Goal: Information Seeking & Learning: Learn about a topic

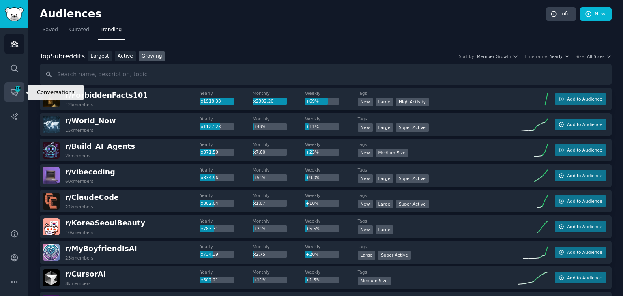
click at [18, 90] on span "318" at bounding box center [17, 89] width 7 height 6
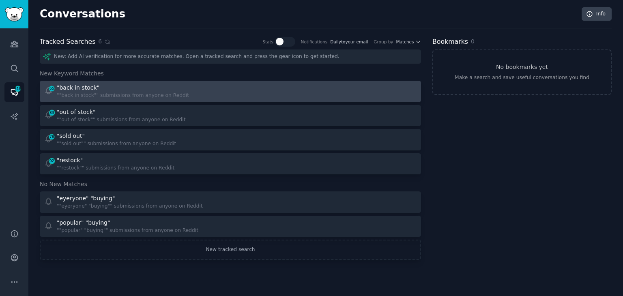
click at [110, 94] on div """back in stock"" submissions from anyone on Reddit" at bounding box center [123, 95] width 132 height 7
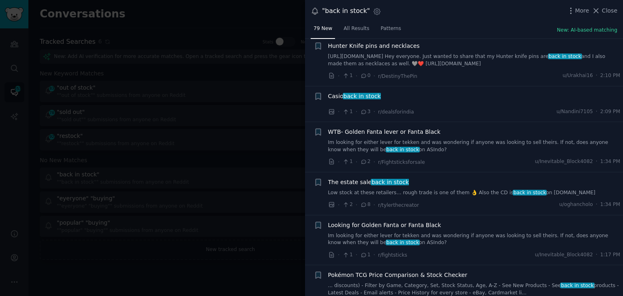
scroll to position [203, 0]
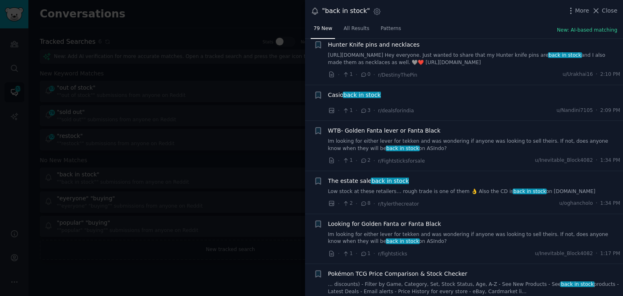
drag, startPoint x: 429, startPoint y: 105, endPoint x: 358, endPoint y: 204, distance: 122.2
click at [242, 260] on div at bounding box center [311, 148] width 623 height 296
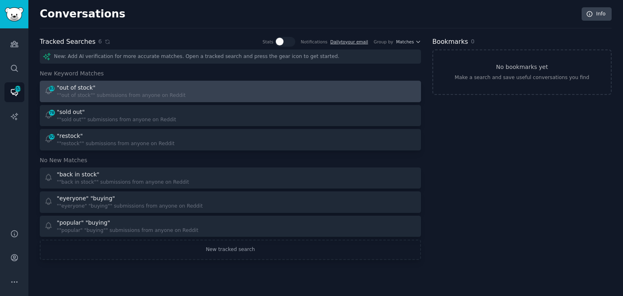
click at [278, 86] on div at bounding box center [326, 92] width 181 height 16
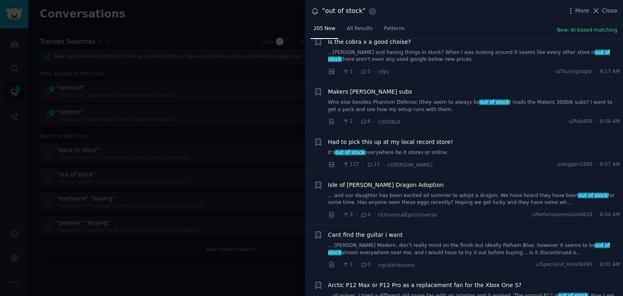
scroll to position [2758, 0]
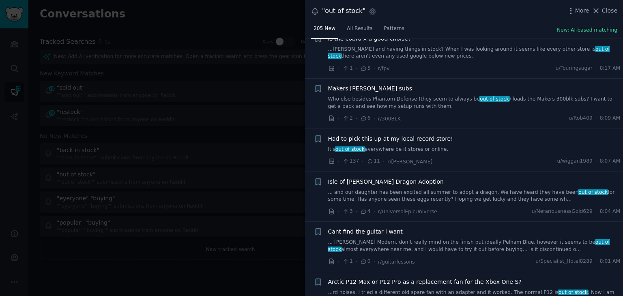
drag, startPoint x: 181, startPoint y: 260, endPoint x: 172, endPoint y: 197, distance: 63.8
click at [181, 260] on div at bounding box center [311, 148] width 623 height 296
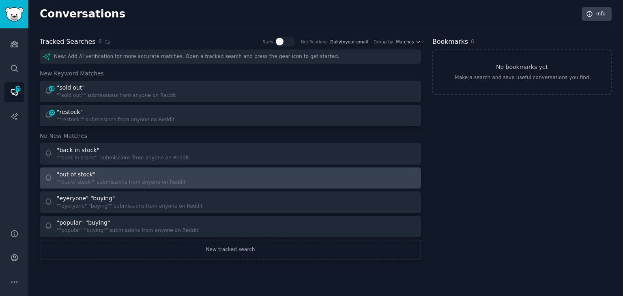
click at [165, 185] on div """out of stock"" submissions from anyone on Reddit" at bounding box center [121, 182] width 129 height 7
click at [93, 172] on div ""out of stock"" at bounding box center [121, 174] width 129 height 9
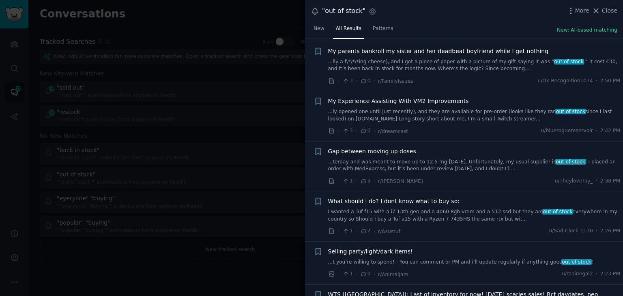
scroll to position [162, 0]
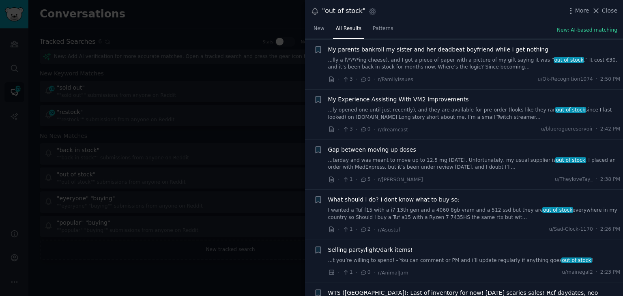
click at [219, 201] on div at bounding box center [311, 148] width 623 height 296
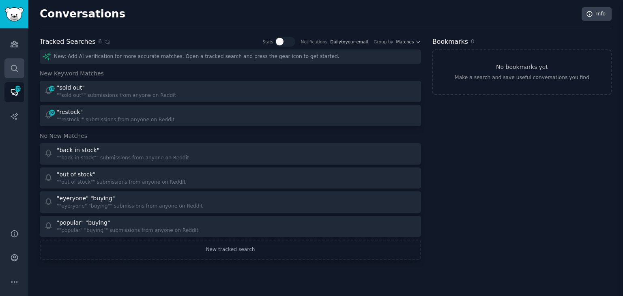
click at [19, 59] on link "Search" at bounding box center [14, 68] width 20 height 20
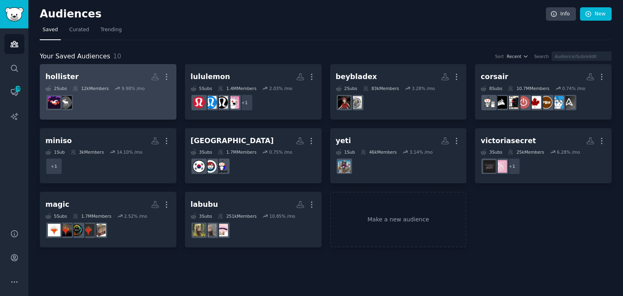
click at [130, 99] on dd at bounding box center [107, 102] width 125 height 23
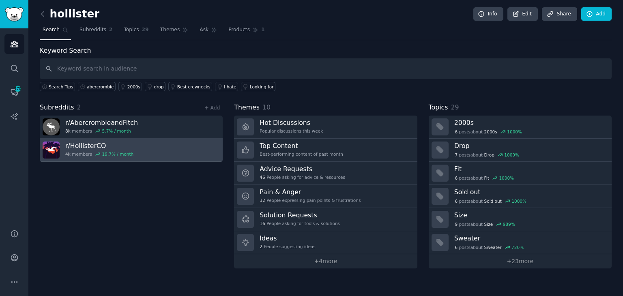
click at [143, 153] on link "r/ HollisterCO 4k members 19.7 % / month" at bounding box center [131, 150] width 183 height 23
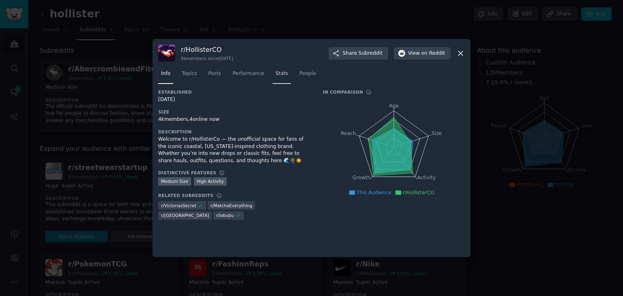
click at [281, 77] on link "Stats" at bounding box center [282, 75] width 18 height 17
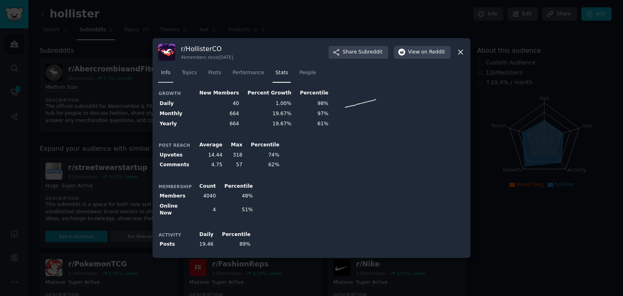
click at [167, 72] on span "Info" at bounding box center [165, 72] width 9 height 7
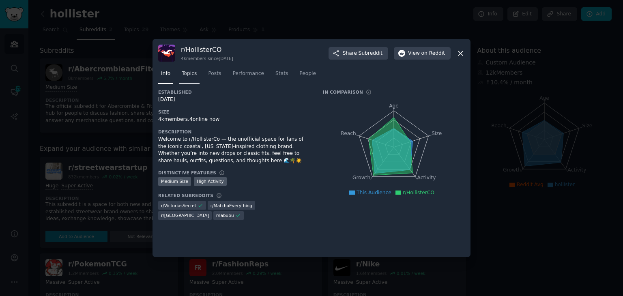
click at [191, 78] on link "Topics" at bounding box center [189, 75] width 21 height 17
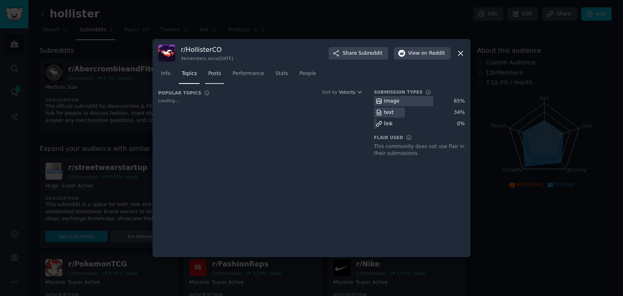
click at [217, 78] on link "Posts" at bounding box center [214, 75] width 19 height 17
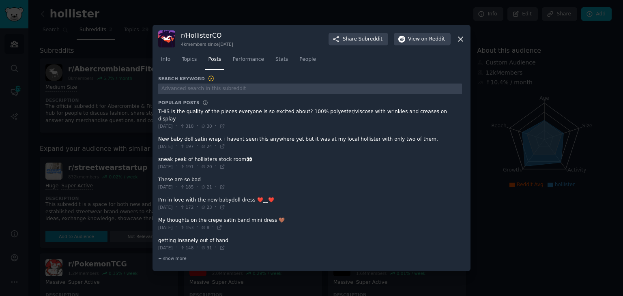
click at [464, 43] on icon at bounding box center [460, 39] width 9 height 9
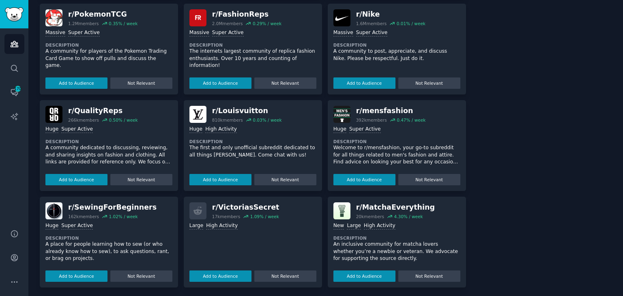
scroll to position [252, 0]
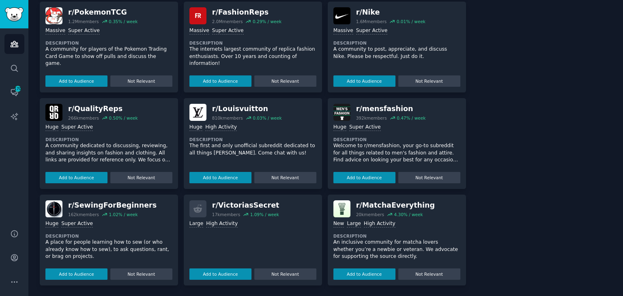
click at [258, 234] on div "Large High Activity Add to Audience Not Relevant" at bounding box center [252, 248] width 127 height 62
click at [250, 199] on div "r/ VictoriasSecret 17k members 1.09 % / week >= 80th percentile for submissions…" at bounding box center [253, 240] width 138 height 91
click at [245, 205] on div "r/ VictoriasSecret" at bounding box center [245, 205] width 67 height 10
click at [230, 216] on div "17k members" at bounding box center [226, 215] width 28 height 6
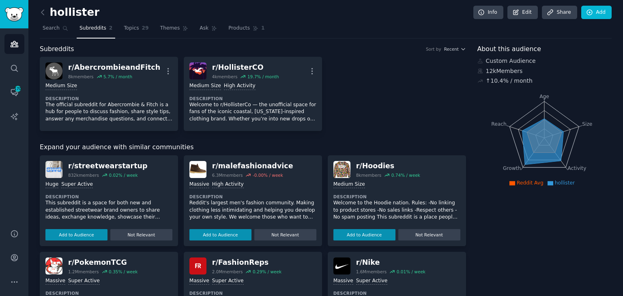
scroll to position [0, 0]
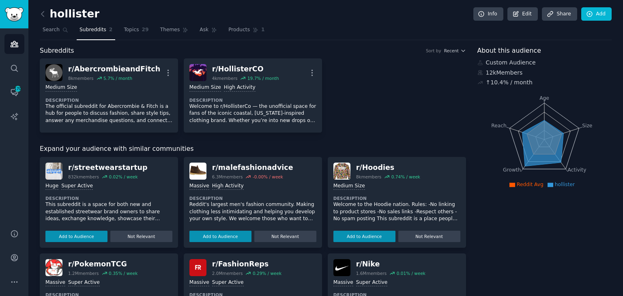
click at [47, 20] on div "hollister Info Edit Share Add" at bounding box center [326, 15] width 572 height 17
click at [45, 17] on icon at bounding box center [43, 14] width 9 height 9
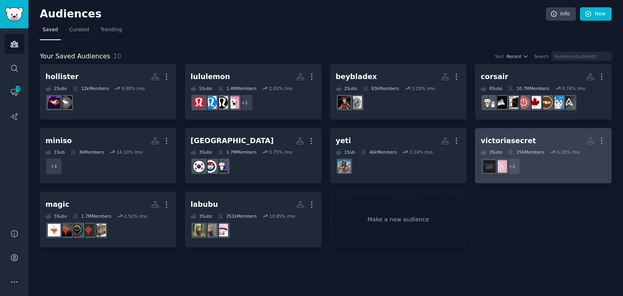
click at [557, 149] on div "6.28 % /mo" at bounding box center [568, 152] width 23 height 6
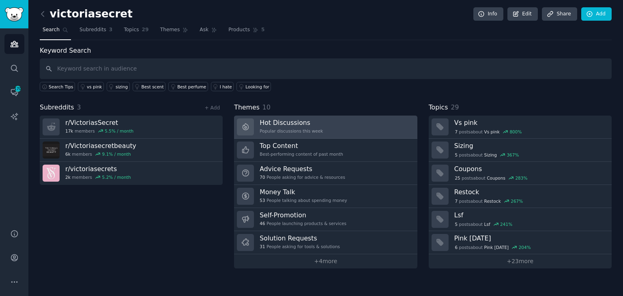
click at [366, 131] on link "Hot Discussions Popular discussions this week" at bounding box center [325, 127] width 183 height 23
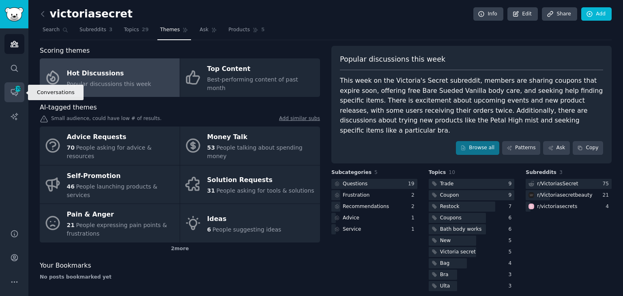
click at [18, 93] on icon "Sidebar" at bounding box center [14, 92] width 9 height 9
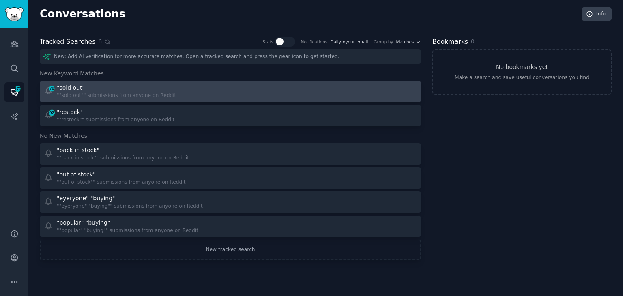
click at [168, 85] on div "78 "sold out" ""sold out"" submissions from anyone on Reddit" at bounding box center [134, 92] width 181 height 16
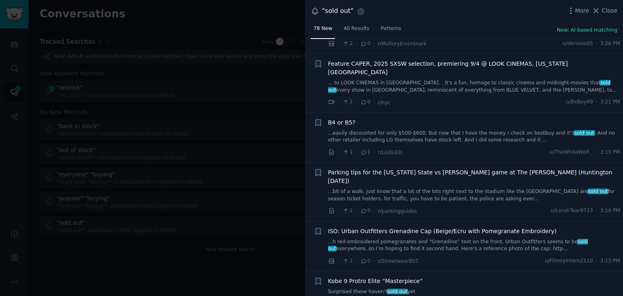
scroll to position [162, 0]
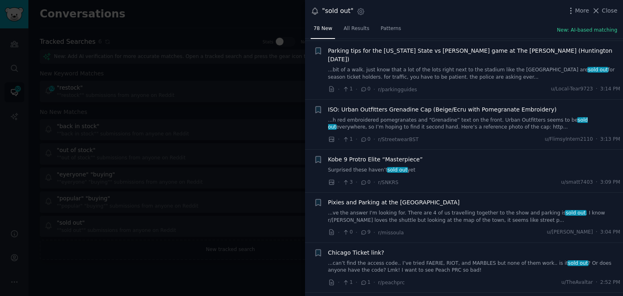
click at [264, 136] on div at bounding box center [311, 148] width 623 height 296
